Goal: Find contact information: Find contact information

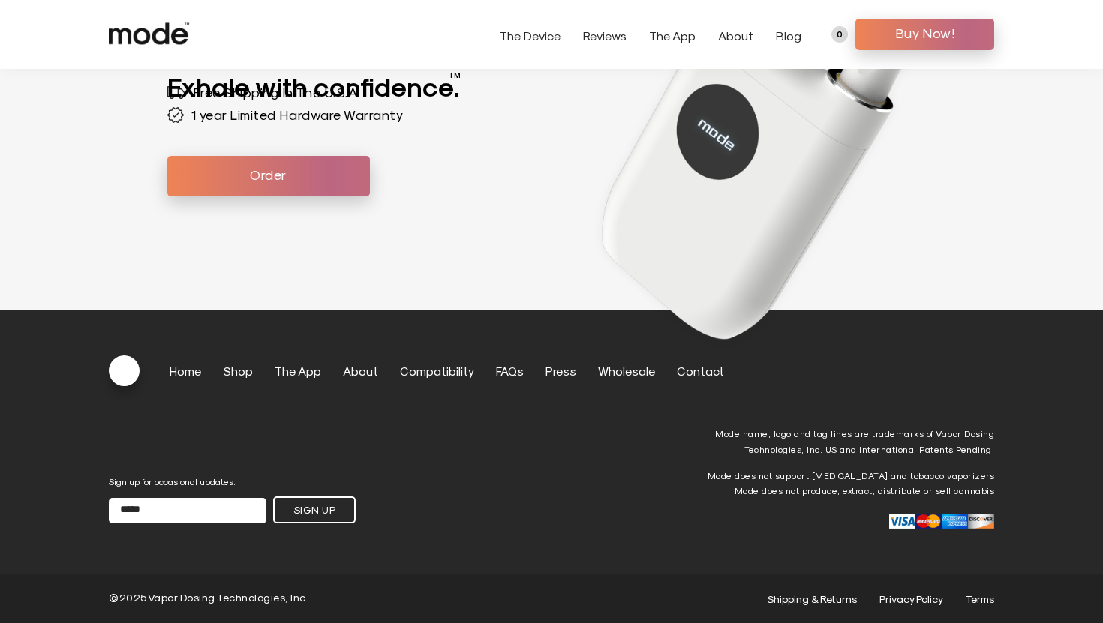
scroll to position [4255, 0]
click at [677, 370] on link "Contact" at bounding box center [700, 371] width 47 height 14
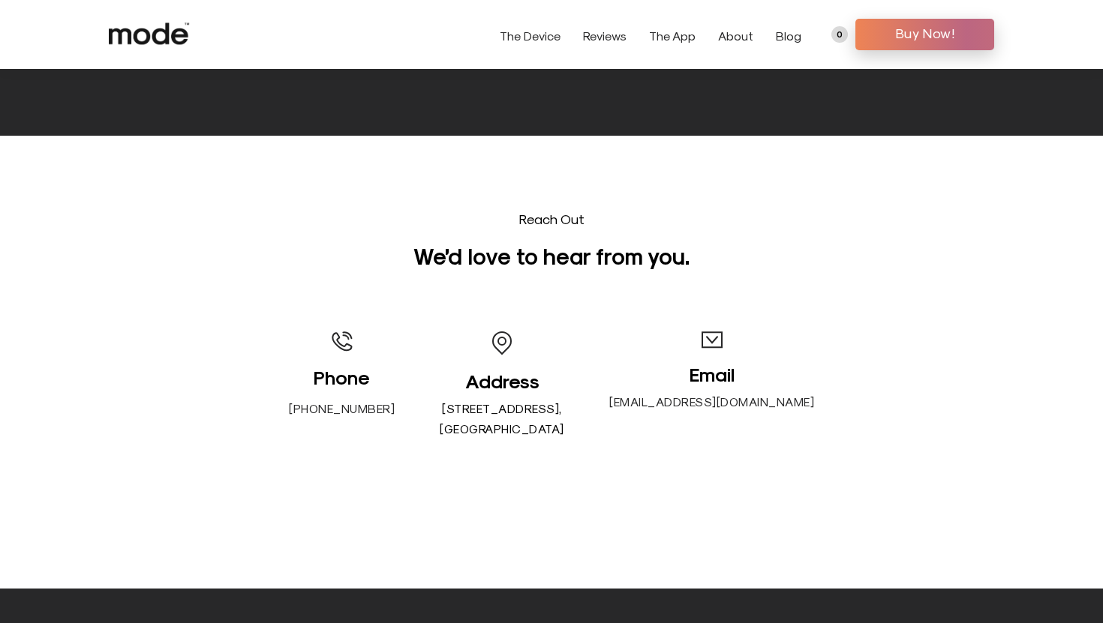
scroll to position [85, 0]
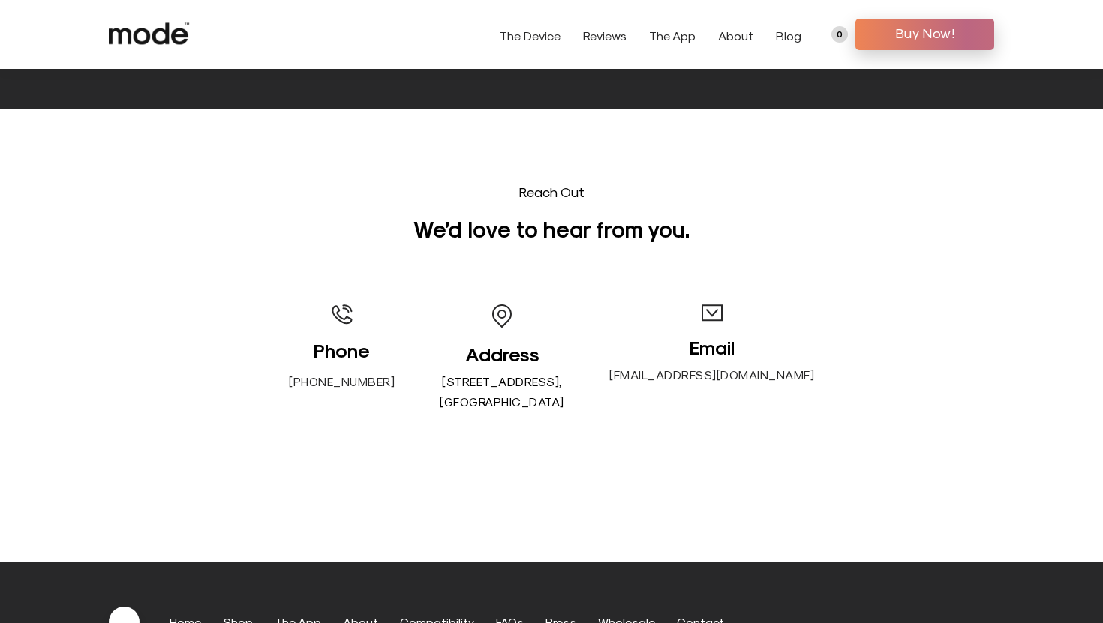
click at [737, 374] on p "[EMAIL_ADDRESS][DOMAIN_NAME]" at bounding box center [711, 375] width 205 height 20
